Goal: Information Seeking & Learning: Learn about a topic

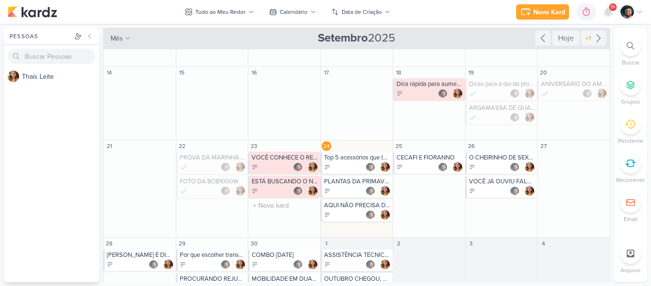
scroll to position [48, 0]
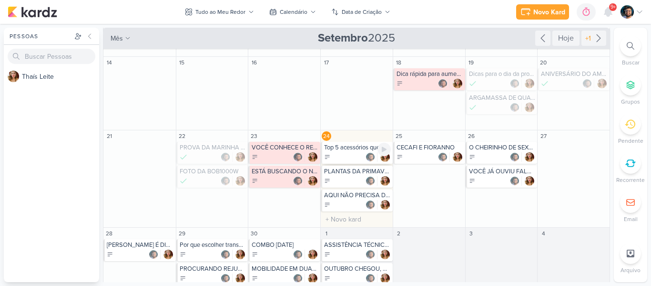
click at [345, 149] on div "Top 5 acessórios que todo mundo precisa ter" at bounding box center [357, 148] width 67 height 8
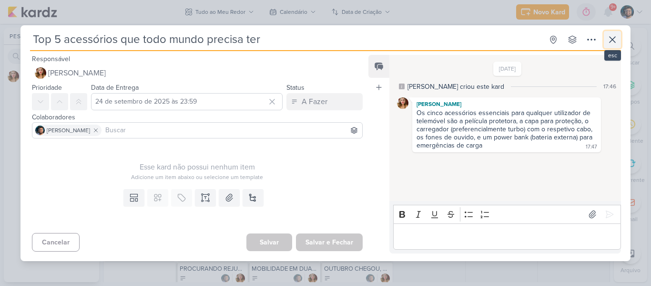
click at [616, 37] on icon at bounding box center [613, 40] width 6 height 6
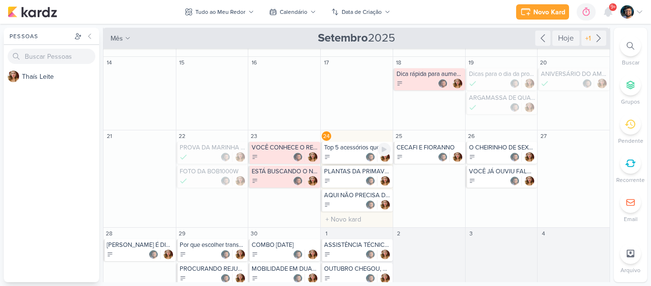
click at [352, 155] on div at bounding box center [357, 157] width 67 height 10
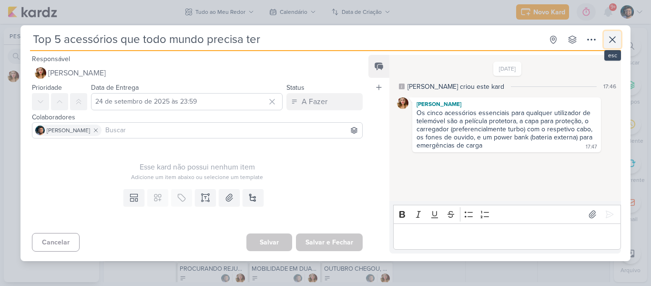
click at [616, 39] on icon at bounding box center [612, 39] width 11 height 11
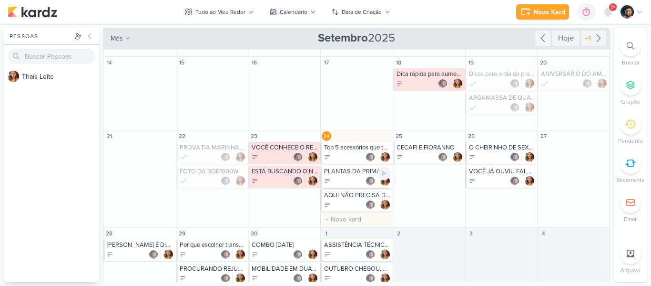
click at [337, 174] on div "PLANTAS DA PRIMAVERA" at bounding box center [357, 171] width 67 height 8
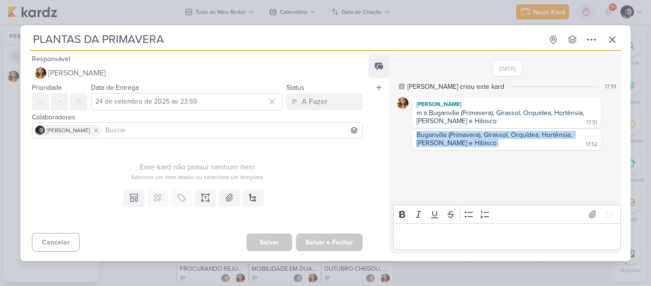
drag, startPoint x: 414, startPoint y: 133, endPoint x: 449, endPoint y: 145, distance: 37.0
click at [449, 145] on div "Buganvília (Primavera), Girassol, Orquídea, Hortênsia, [PERSON_NAME] e Hibisco …" at bounding box center [506, 139] width 185 height 17
copy div "Buganvília (Primavera), Girassol, Orquídea, Hortênsia, [PERSON_NAME] e Hibisco"
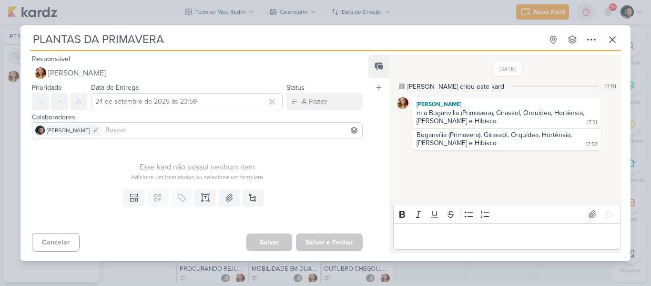
drag, startPoint x: 36, startPoint y: 41, endPoint x: 183, endPoint y: 39, distance: 146.9
click at [183, 39] on input "PLANTAS DA PRIMAVERA" at bounding box center [286, 39] width 513 height 17
click at [615, 36] on icon at bounding box center [612, 39] width 11 height 11
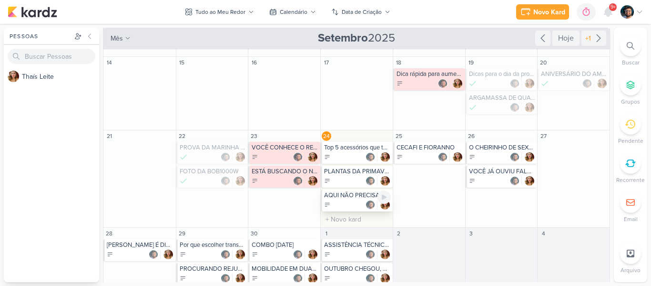
click at [353, 206] on div at bounding box center [357, 205] width 67 height 10
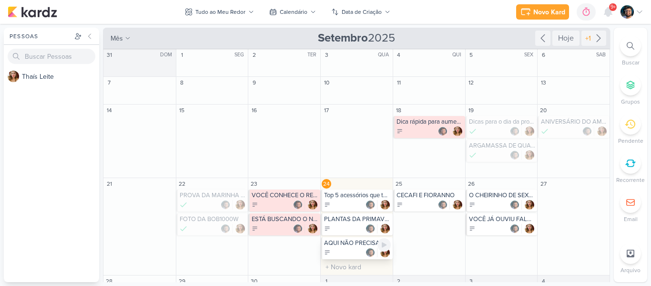
click at [351, 252] on div at bounding box center [357, 253] width 67 height 10
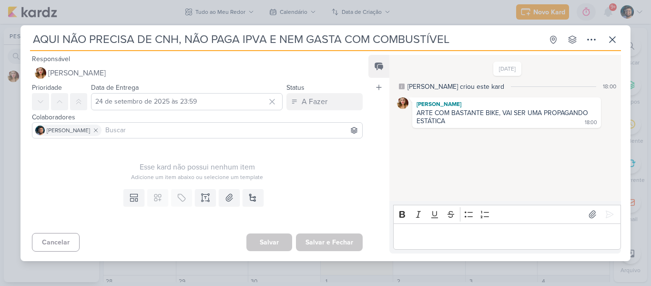
drag, startPoint x: 154, startPoint y: 37, endPoint x: 179, endPoint y: 41, distance: 25.6
click at [179, 41] on input "AQUI NÃO PRECISA DE CNH, NÃO PAGA IPVA E NEM GASTA COM COMBUSTÍVEL" at bounding box center [286, 39] width 513 height 17
click at [174, 42] on input "AQUI NÃO PRECISA DE CNH, NÃO PAGA IPVA E NEM GASTA COM COMBUSTÍVEL" at bounding box center [286, 39] width 513 height 17
drag, startPoint x: 179, startPoint y: 37, endPoint x: 36, endPoint y: 35, distance: 143.1
click at [36, 35] on input "AQUI NÃO PRECISA DE CNH, NÃO PAGA IPVA E NEM GASTA COM COMBUSTÍVEL" at bounding box center [286, 39] width 513 height 17
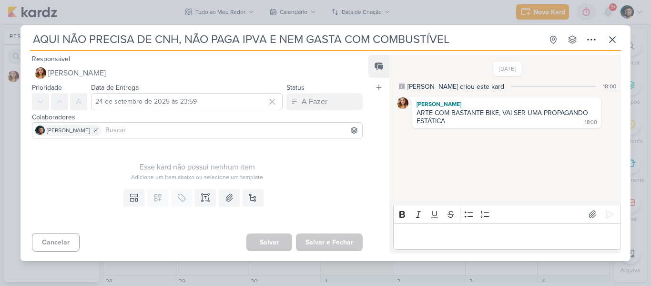
click at [36, 35] on input "AQUI NÃO PRECISA DE CNH, NÃO PAGA IPVA E NEM GASTA COM COMBUSTÍVEL" at bounding box center [286, 39] width 513 height 17
drag, startPoint x: 36, startPoint y: 35, endPoint x: 177, endPoint y: 33, distance: 141.2
click at [177, 33] on input "AQUI NÃO PRECISA DE CNH, NÃO PAGA IPVA E NEM GASTA COM COMBUSTÍVEL" at bounding box center [286, 39] width 513 height 17
drag, startPoint x: 185, startPoint y: 35, endPoint x: 274, endPoint y: 37, distance: 89.7
click at [274, 37] on input "AQUI NÃO PRECISA DE CNH, NÃO PAGA IPVA E NEM GASTA COM COMBUSTÍVEL" at bounding box center [286, 39] width 513 height 17
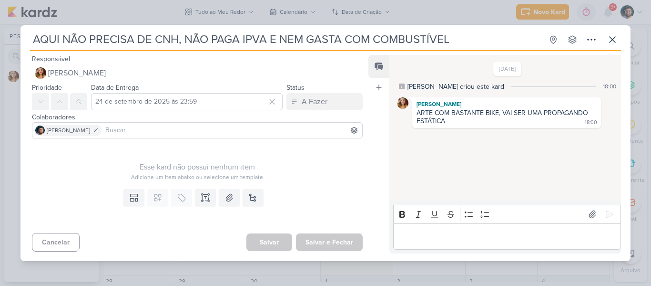
click at [274, 37] on input "AQUI NÃO PRECISA DE CNH, NÃO PAGA IPVA E NEM GASTA COM COMBUSTÍVEL" at bounding box center [286, 39] width 513 height 17
drag, startPoint x: 304, startPoint y: 38, endPoint x: 184, endPoint y: 35, distance: 120.2
click at [184, 35] on input "AQUI NÃO PRECISA DE CNH, NÃO PAGA IPVA E NEM GASTA COM COMBUSTÍVEL" at bounding box center [286, 39] width 513 height 17
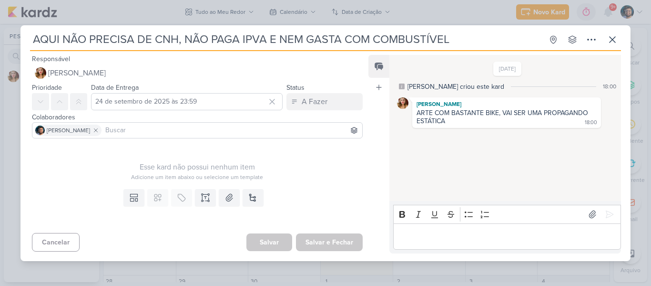
drag, startPoint x: 263, startPoint y: 36, endPoint x: 201, endPoint y: 36, distance: 62.5
click at [201, 36] on input "AQUI NÃO PRECISA DE CNH, NÃO PAGA IPVA E NEM GASTA COM COMBUSTÍVEL" at bounding box center [286, 39] width 513 height 17
click at [274, 41] on input "AQUI NÃO PRECISA DE CNH, NÃO PAGA IPVA E NEM GASTA COM COMBUSTÍVEL" at bounding box center [286, 39] width 513 height 17
drag, startPoint x: 300, startPoint y: 39, endPoint x: 183, endPoint y: 39, distance: 116.4
click at [183, 39] on input "AQUI NÃO PRECISA DE CNH, NÃO PAGA IPVA E NEM GASTA COM COMBUSTÍVEL" at bounding box center [286, 39] width 513 height 17
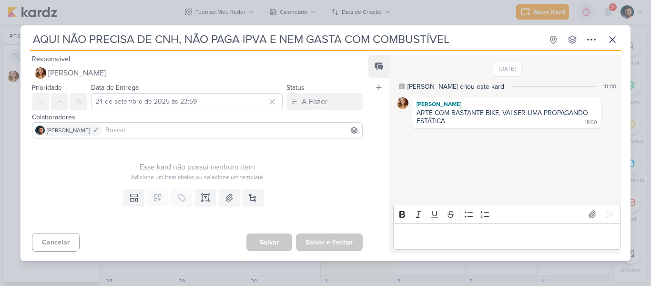
drag, startPoint x: 310, startPoint y: 39, endPoint x: 488, endPoint y: 39, distance: 178.4
click at [488, 39] on input "AQUI NÃO PRECISA DE CNH, NÃO PAGA IPVA E NEM GASTA COM COMBUSTÍVEL" at bounding box center [286, 39] width 513 height 17
